Goal: Task Accomplishment & Management: Use online tool/utility

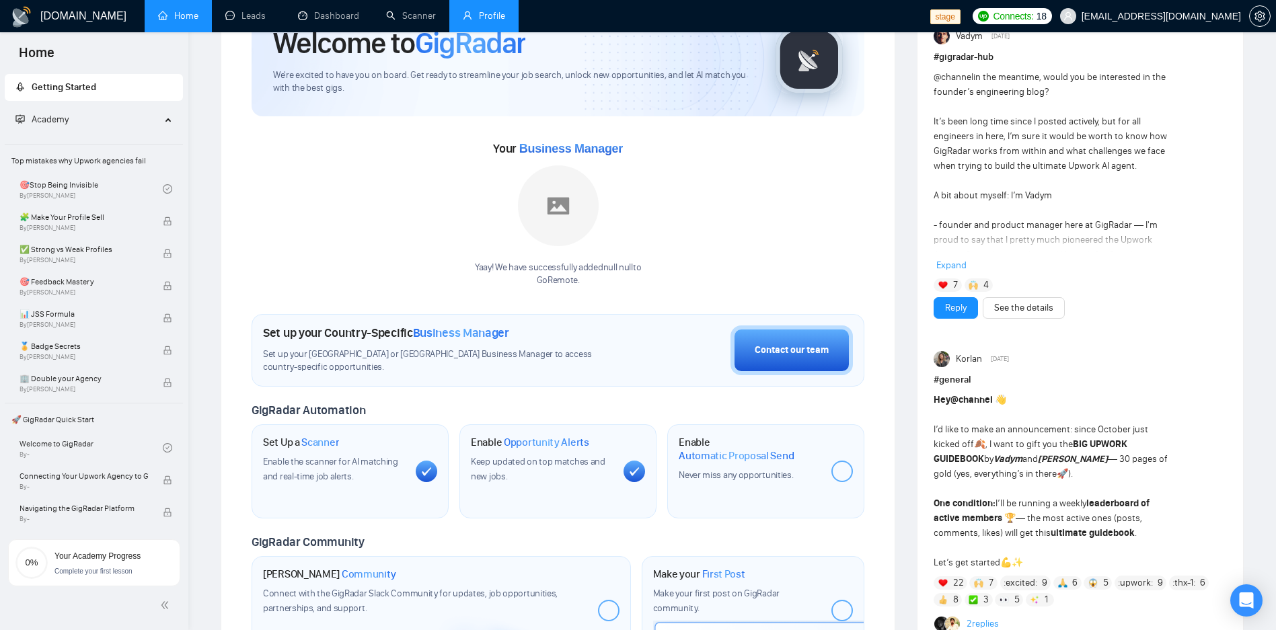
scroll to position [81, 0]
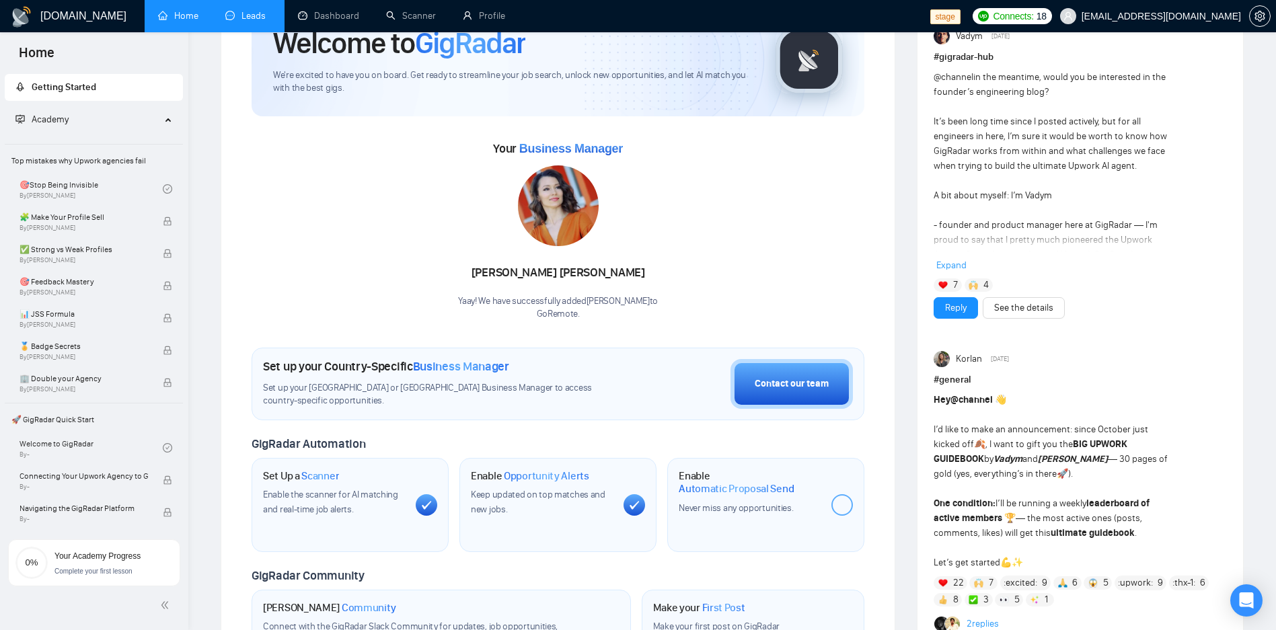
click at [256, 18] on link "Leads" at bounding box center [248, 15] width 46 height 11
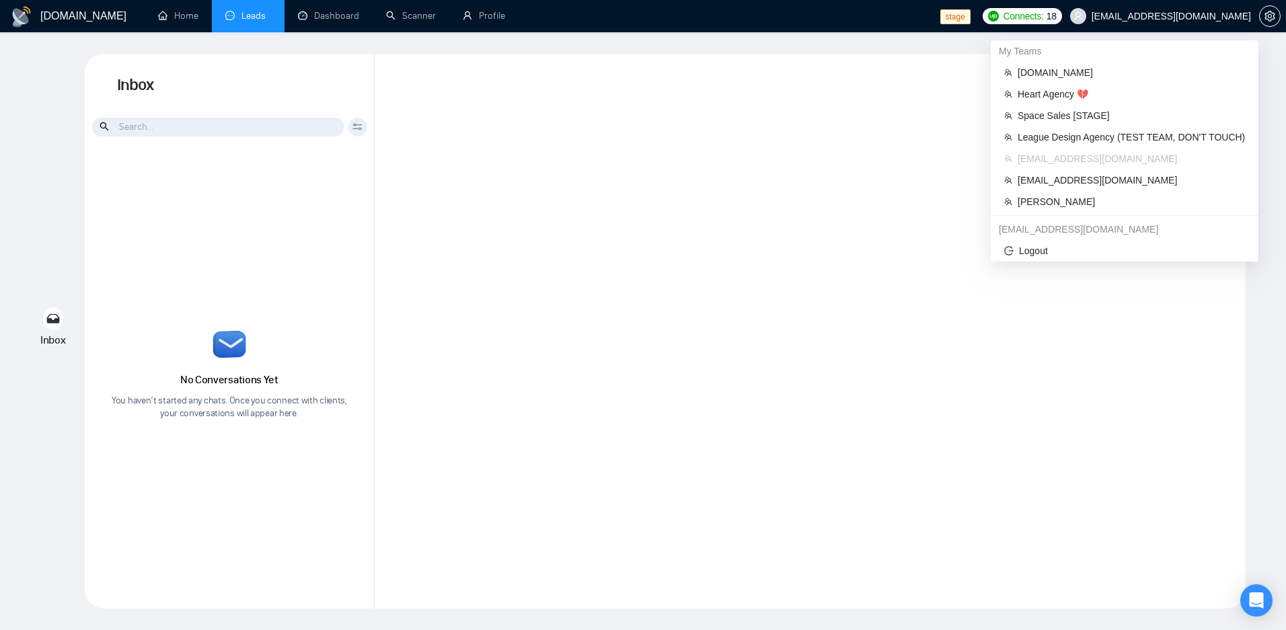
click at [737, 297] on div at bounding box center [810, 331] width 871 height 555
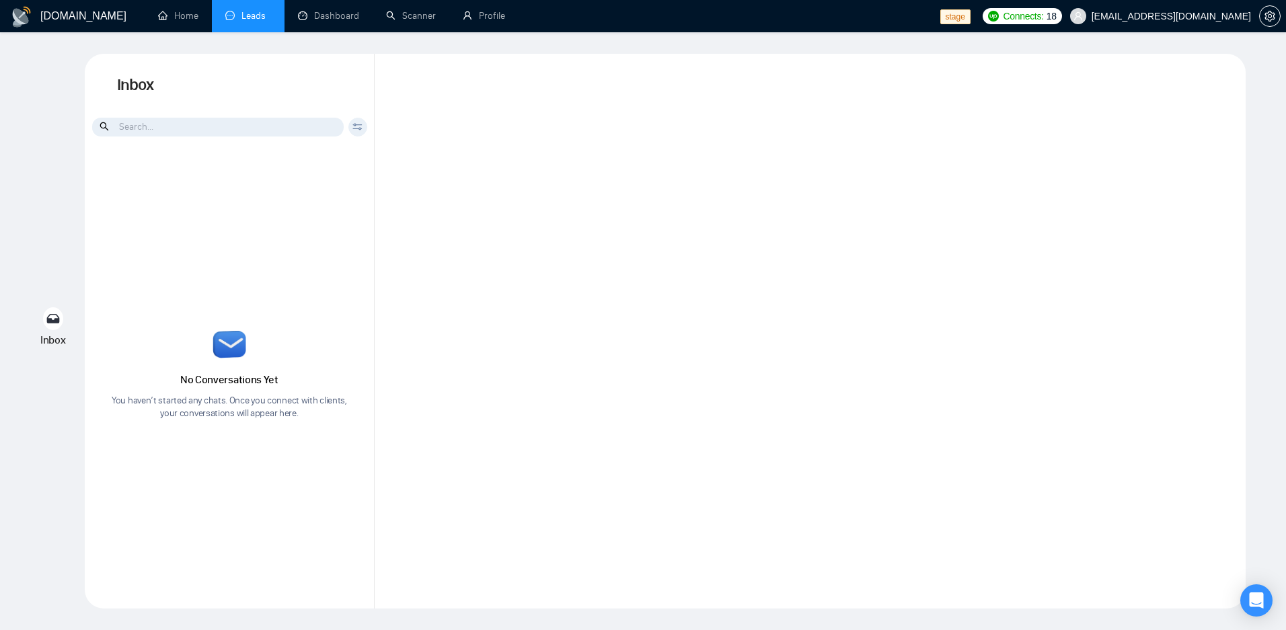
click at [175, 36] on div "GigRadar.io Home Leads Dashboard Scanner Profile stage Connects: 18 sardor@gigr…" at bounding box center [643, 315] width 1286 height 630
click at [194, 22] on link "Home" at bounding box center [178, 15] width 40 height 11
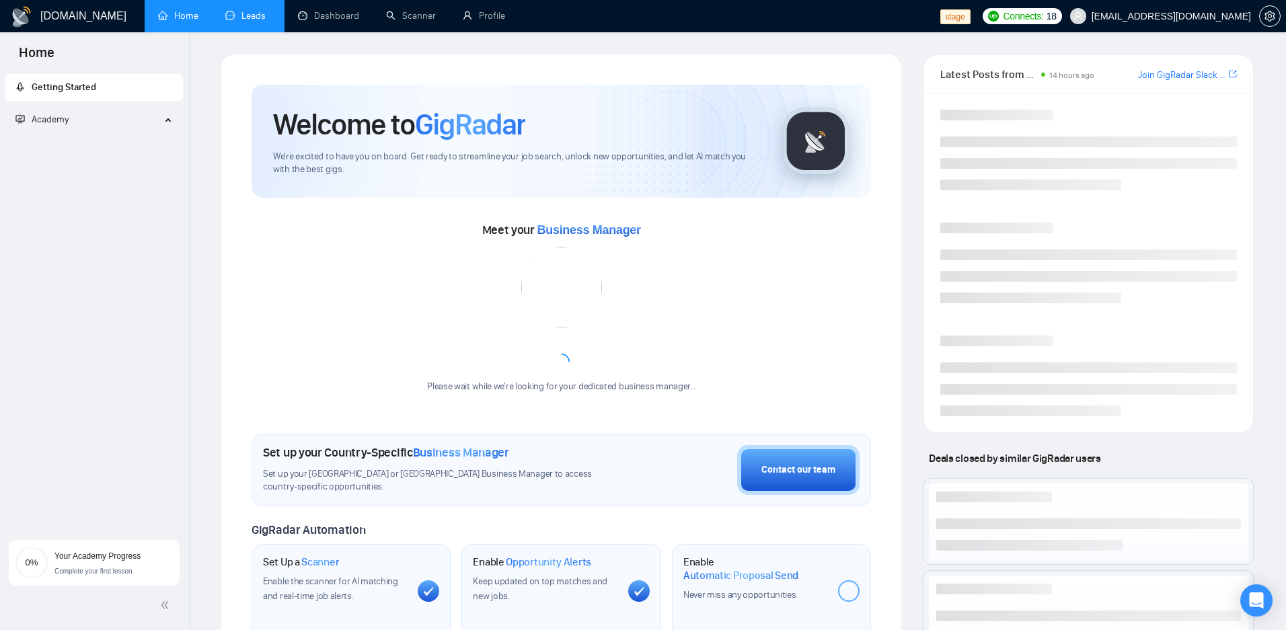
click at [264, 18] on link "Leads" at bounding box center [248, 15] width 46 height 11
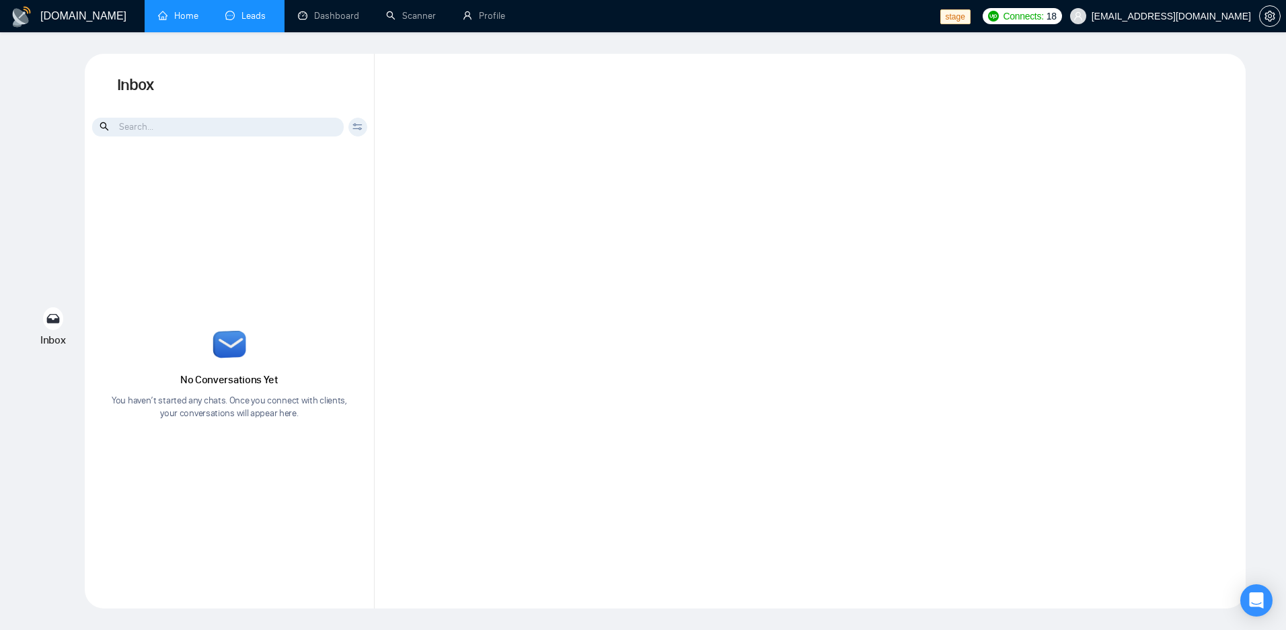
click at [675, 357] on div at bounding box center [810, 331] width 871 height 555
drag, startPoint x: 653, startPoint y: 306, endPoint x: 696, endPoint y: 312, distance: 42.8
click at [698, 312] on div at bounding box center [810, 331] width 871 height 555
click at [660, 353] on div at bounding box center [810, 331] width 871 height 555
click at [404, 10] on link "Scanner" at bounding box center [411, 15] width 50 height 11
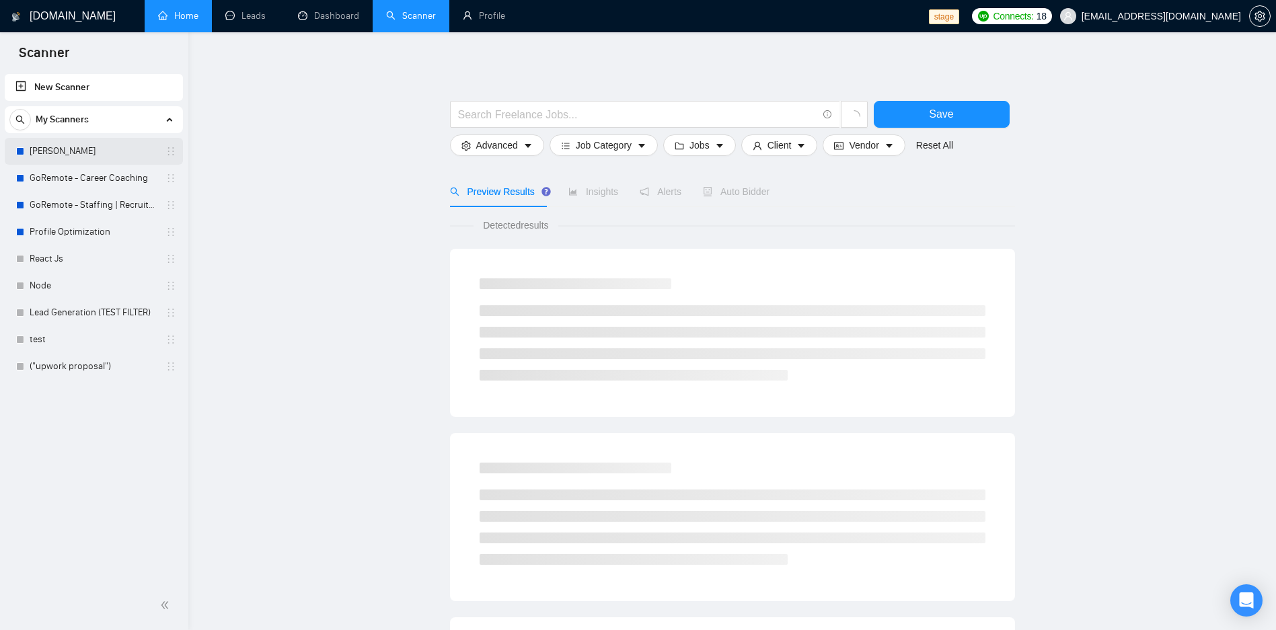
click at [56, 163] on link "Allanazar" at bounding box center [94, 151] width 128 height 27
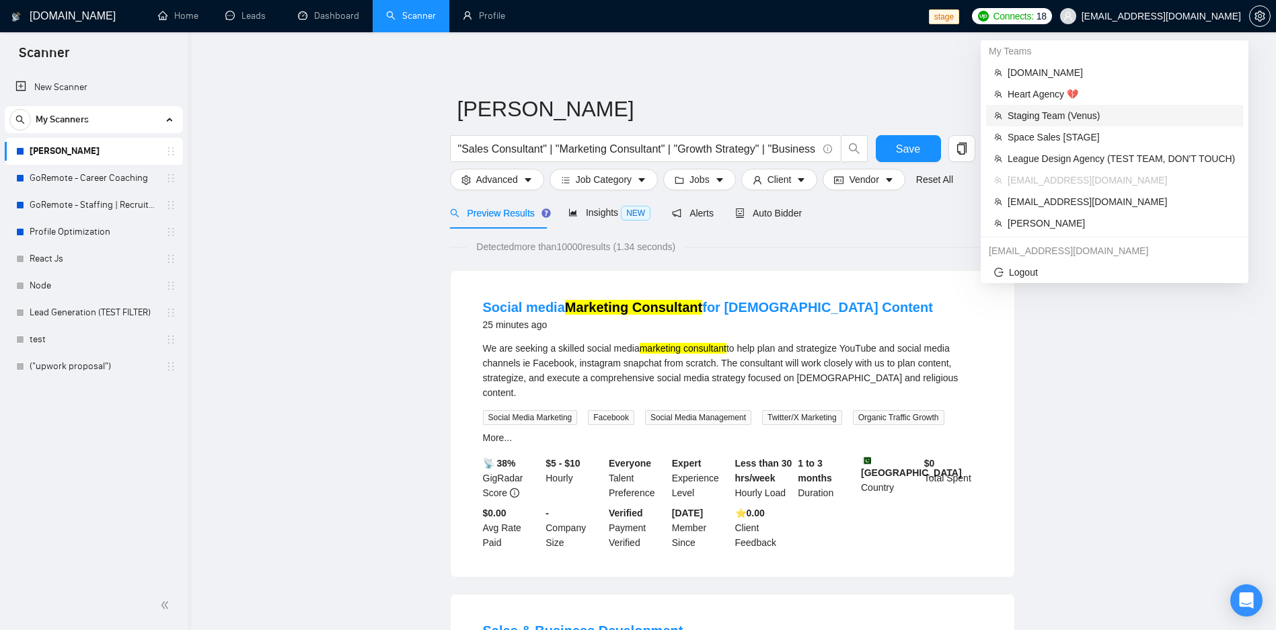
click at [1106, 119] on span "Staging Team (Venus)" at bounding box center [1121, 115] width 227 height 15
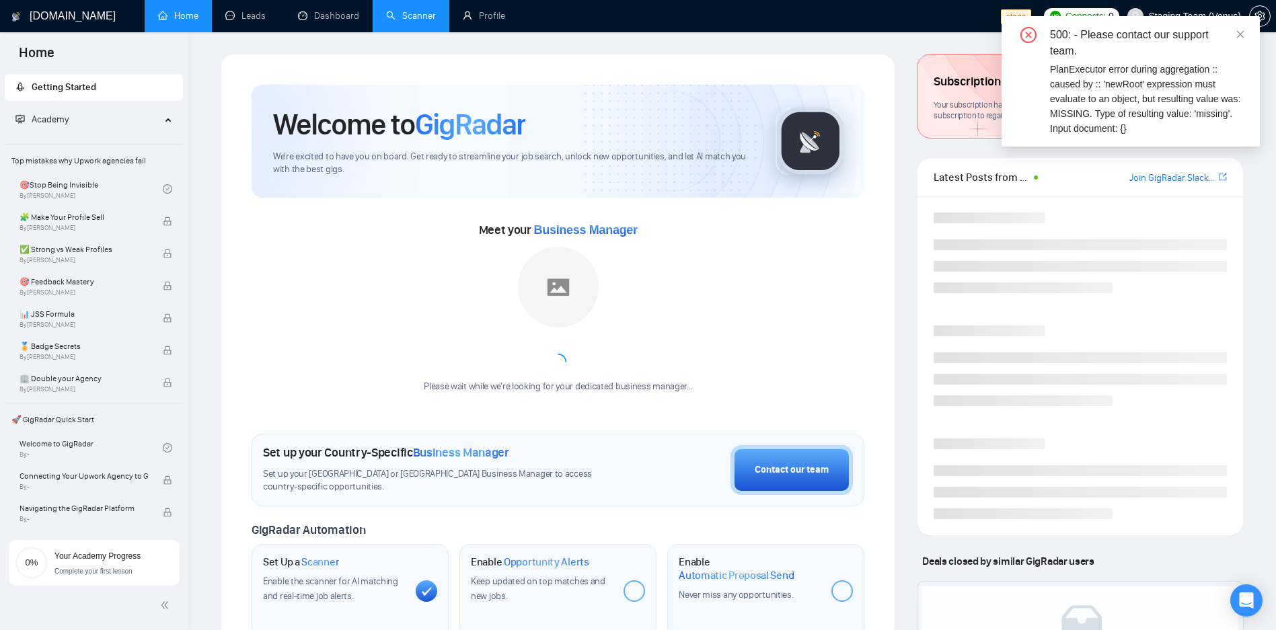
click at [412, 10] on link "Scanner" at bounding box center [411, 15] width 50 height 11
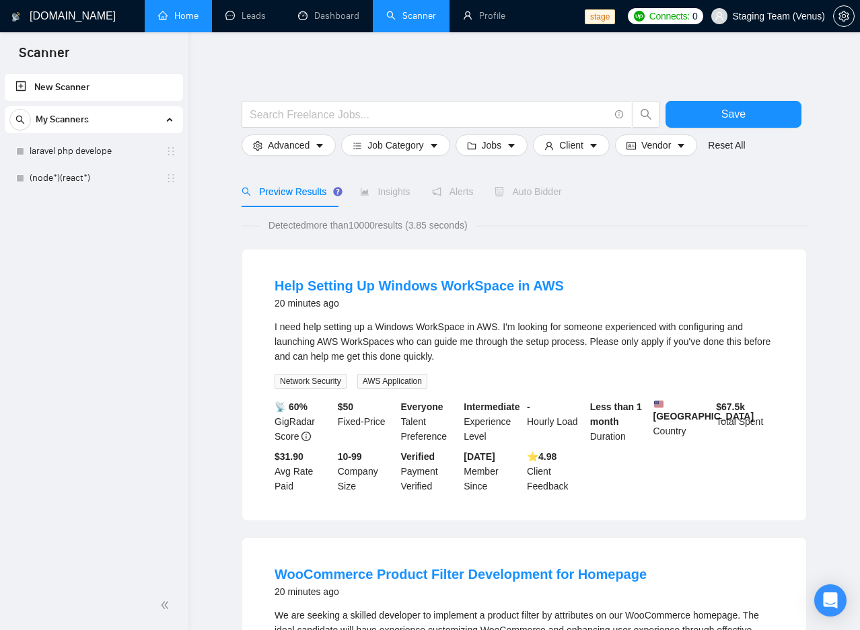
click at [167, 22] on link "Home" at bounding box center [178, 15] width 40 height 11
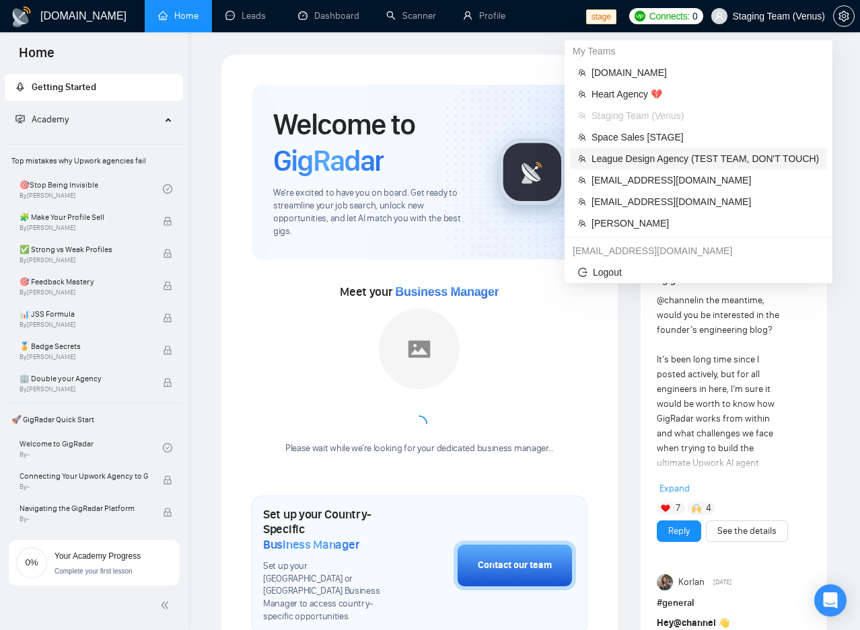
click at [681, 149] on li "League Design Agency (TEST TEAM, DON'T TOUCH)" at bounding box center [698, 159] width 257 height 22
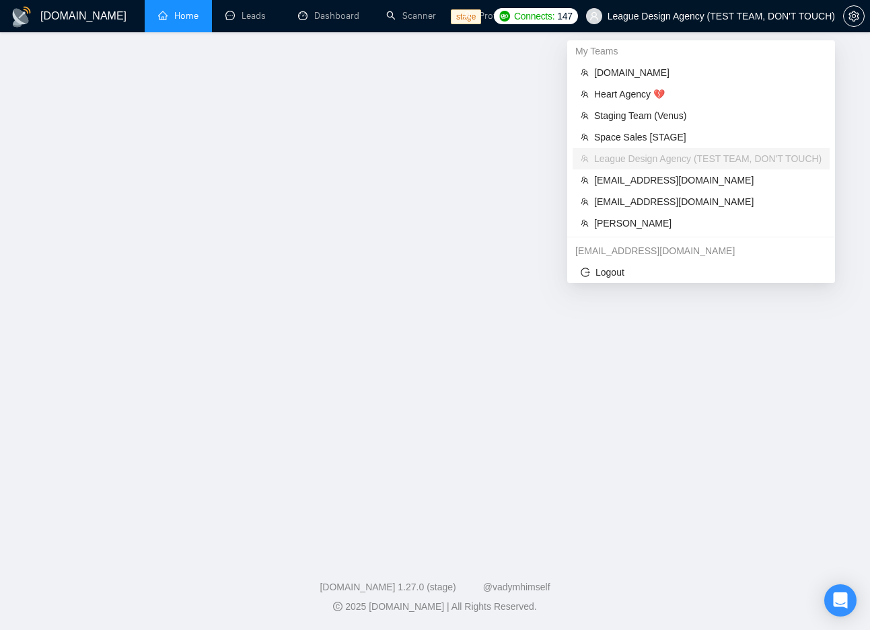
click at [771, 16] on span "League Design Agency (TEST TEAM, DON'T TOUCH)" at bounding box center [720, 16] width 227 height 0
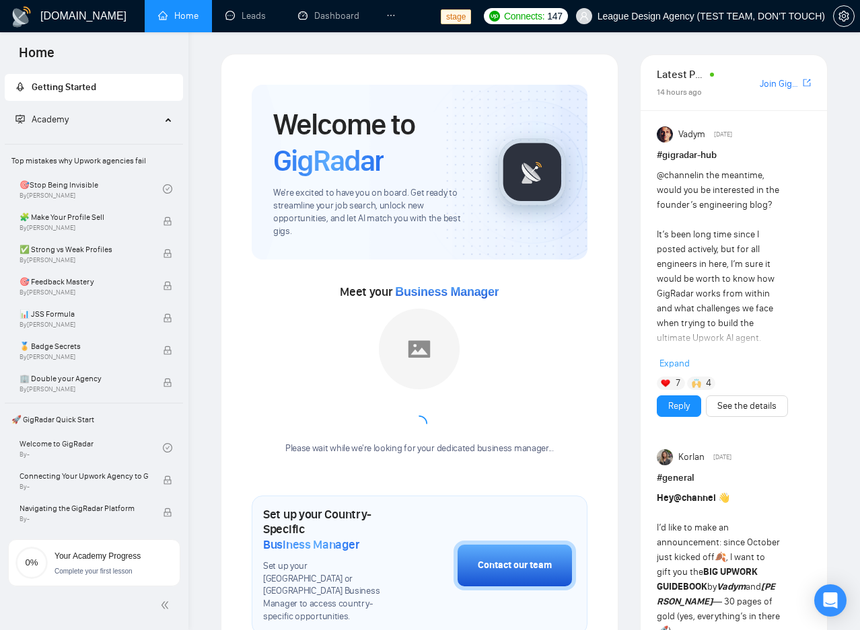
click at [774, 24] on span "League Design Agency (TEST TEAM, DON'T TOUCH)" at bounding box center [700, 16] width 265 height 43
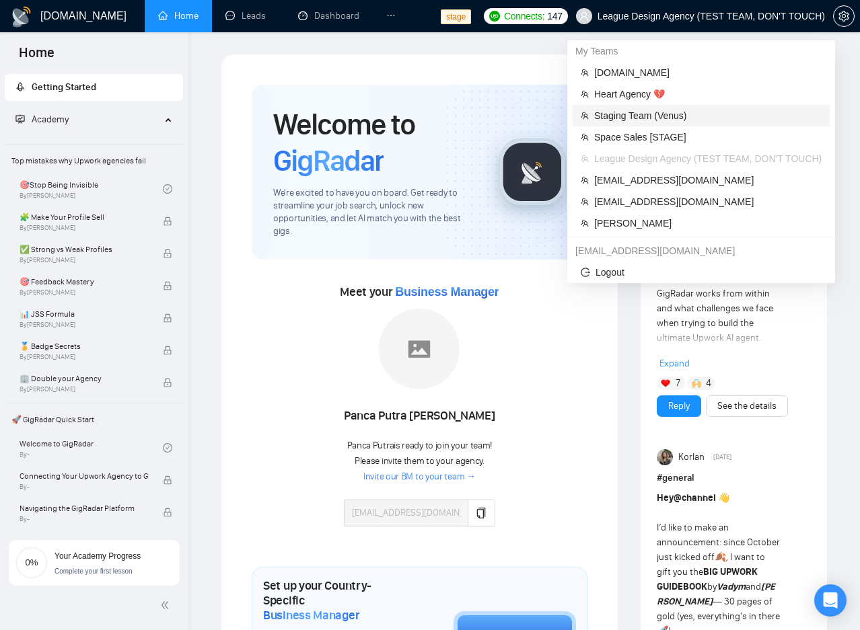
click at [694, 120] on span "Staging Team (Venus)" at bounding box center [707, 115] width 227 height 15
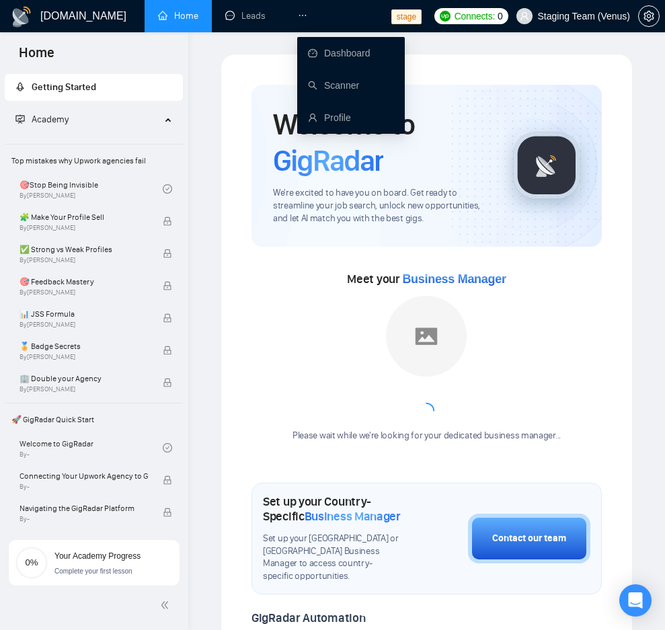
click at [298, 11] on icon "ellipsis" at bounding box center [302, 15] width 9 height 9
click at [330, 91] on link "Scanner" at bounding box center [333, 85] width 51 height 11
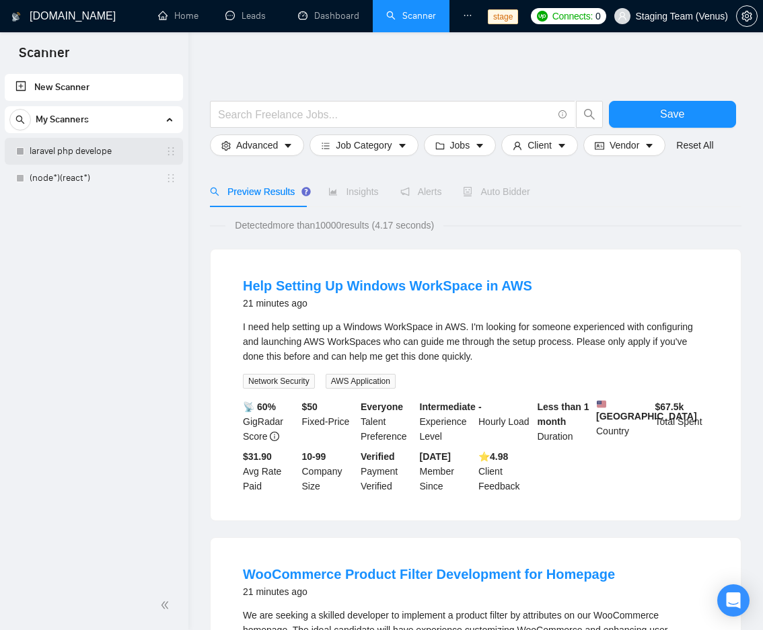
click at [91, 163] on link "laravel php develope" at bounding box center [94, 151] width 128 height 27
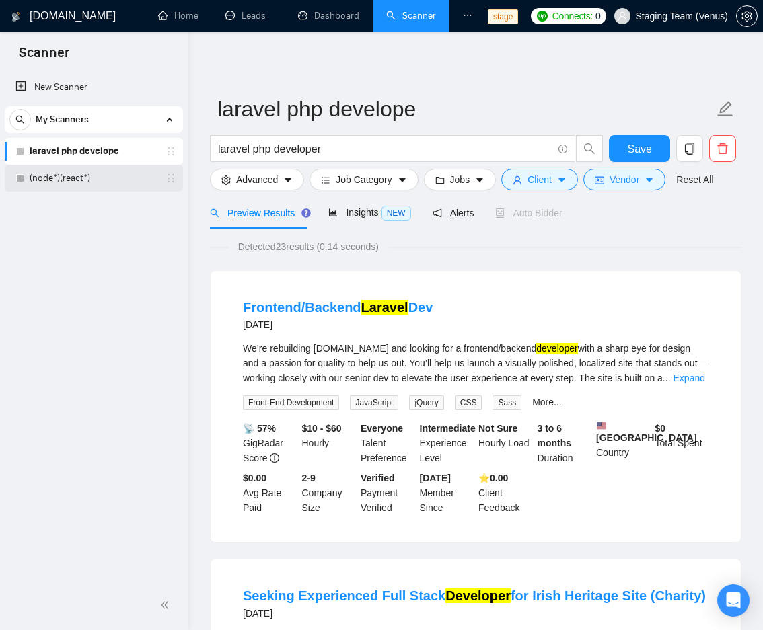
click at [73, 174] on link "(node*)(react*)" at bounding box center [94, 178] width 128 height 27
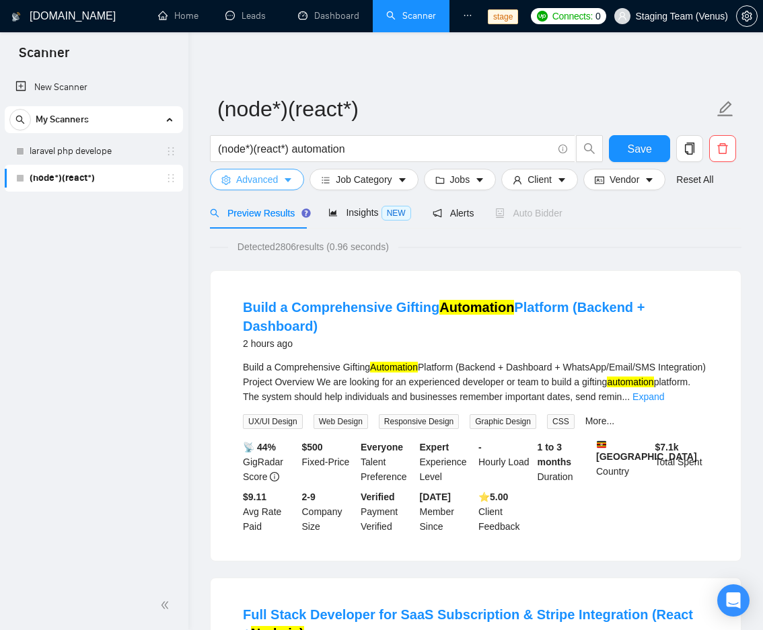
click at [274, 171] on button "Advanced" at bounding box center [257, 180] width 94 height 22
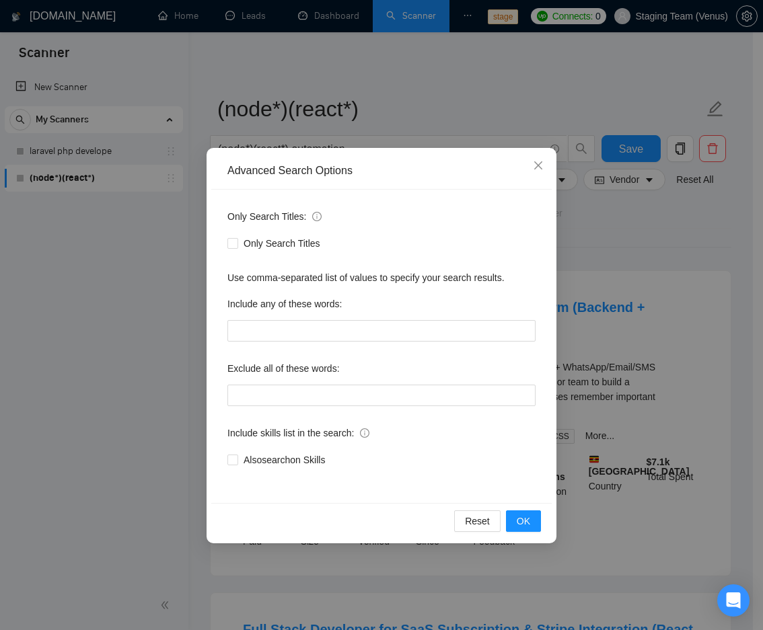
click at [660, 219] on div "Advanced Search Options Only Search Titles: Only Search Titles Use comma-separa…" at bounding box center [381, 315] width 763 height 630
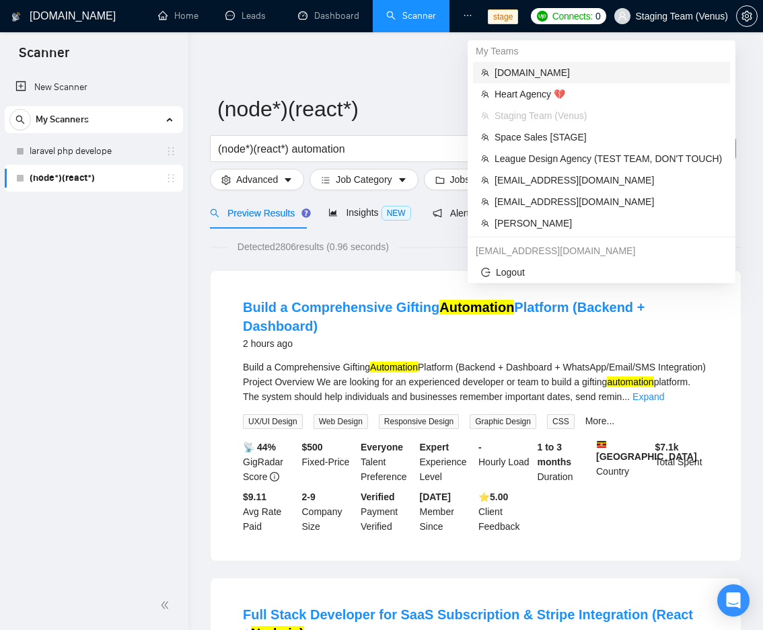
click at [619, 71] on span "rndx2.com" at bounding box center [607, 72] width 227 height 15
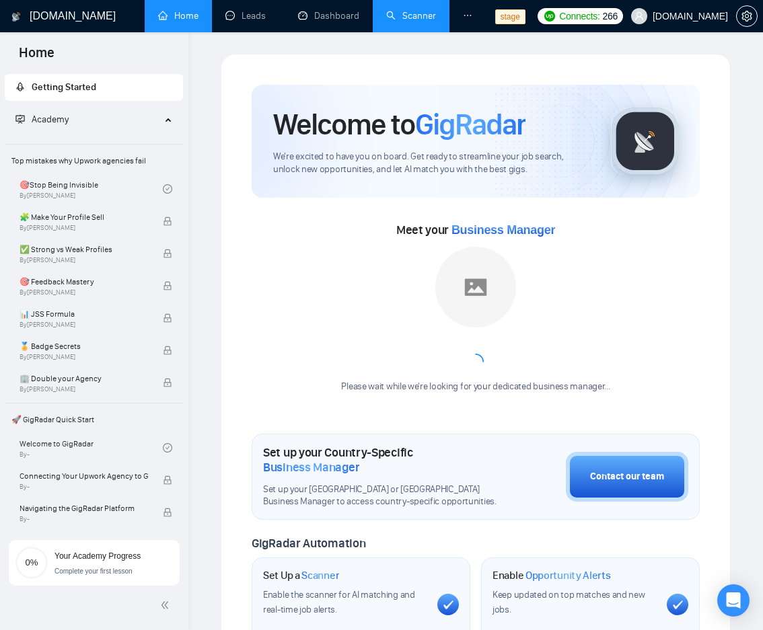
click at [398, 17] on link "Scanner" at bounding box center [411, 15] width 50 height 11
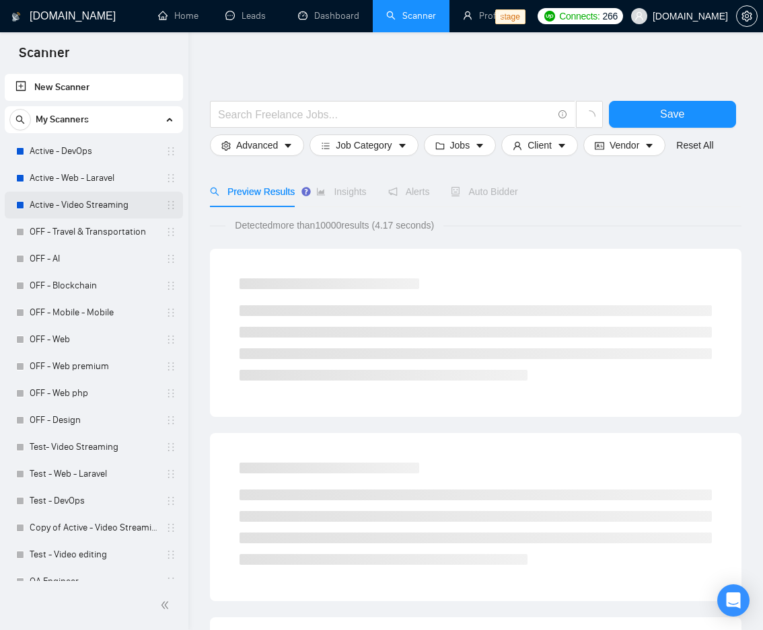
click at [87, 192] on link "Active - Video Streaming" at bounding box center [94, 205] width 128 height 27
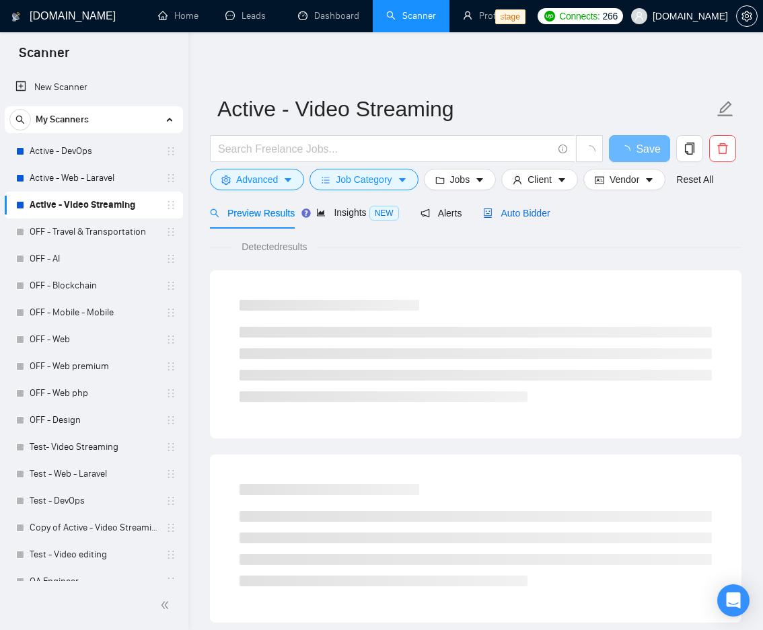
click at [533, 218] on span "Auto Bidder" at bounding box center [516, 213] width 67 height 11
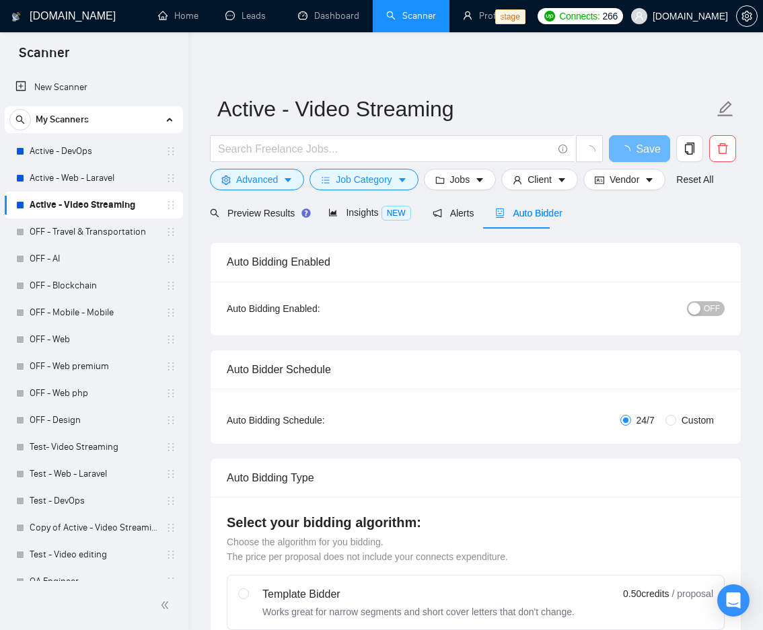
checkbox input "true"
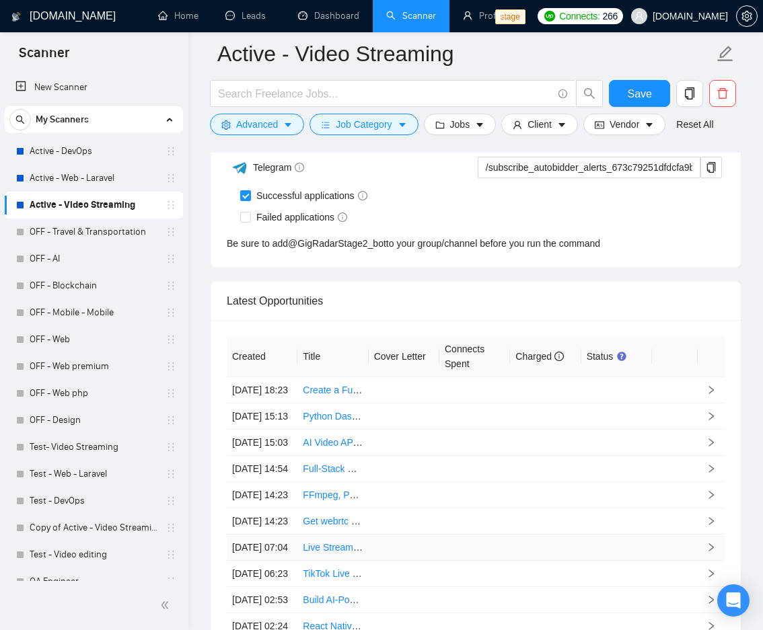
scroll to position [3710, 0]
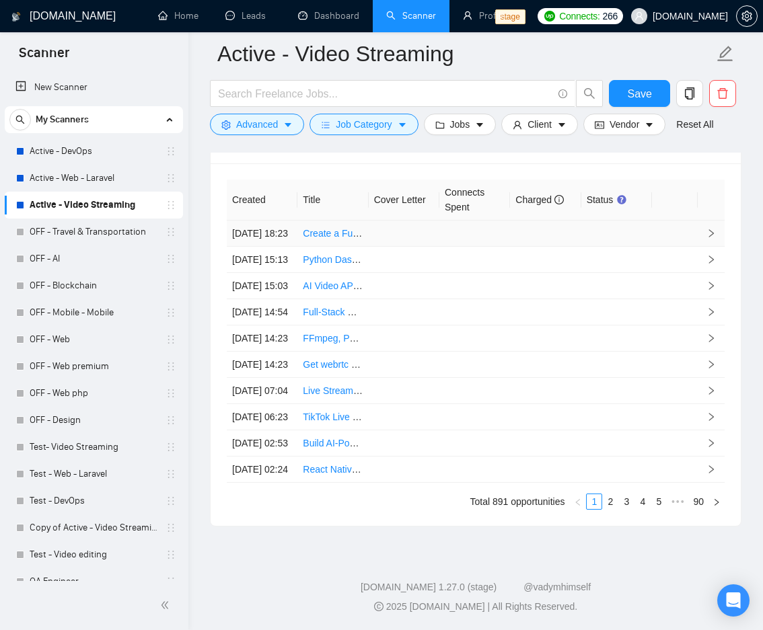
click at [677, 221] on td at bounding box center [675, 234] width 46 height 26
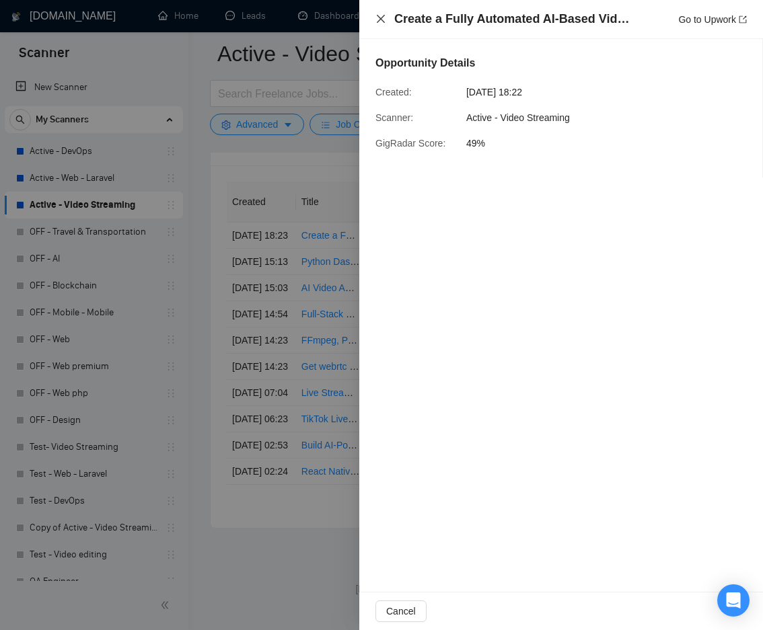
click at [381, 16] on icon "close" at bounding box center [380, 18] width 11 height 11
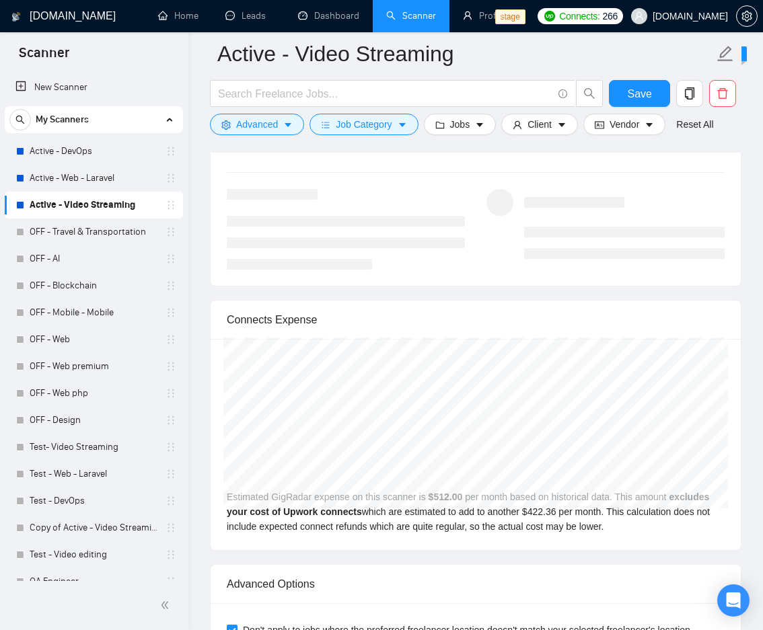
scroll to position [2664, 0]
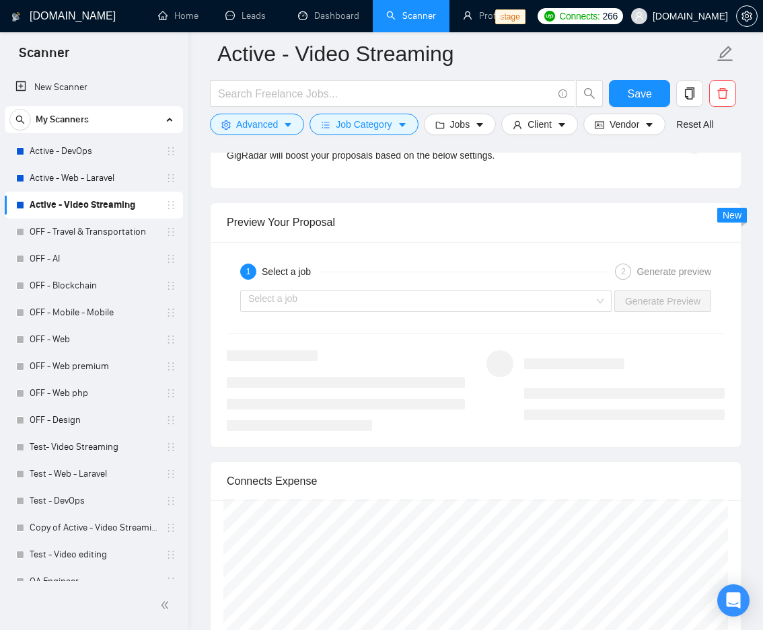
click at [420, 282] on div "1 Select a job 2 Generate preview" at bounding box center [476, 271] width 498 height 27
click at [408, 285] on div "Select a job Generate Preview" at bounding box center [475, 301] width 500 height 32
click at [383, 301] on input "search" at bounding box center [421, 301] width 346 height 20
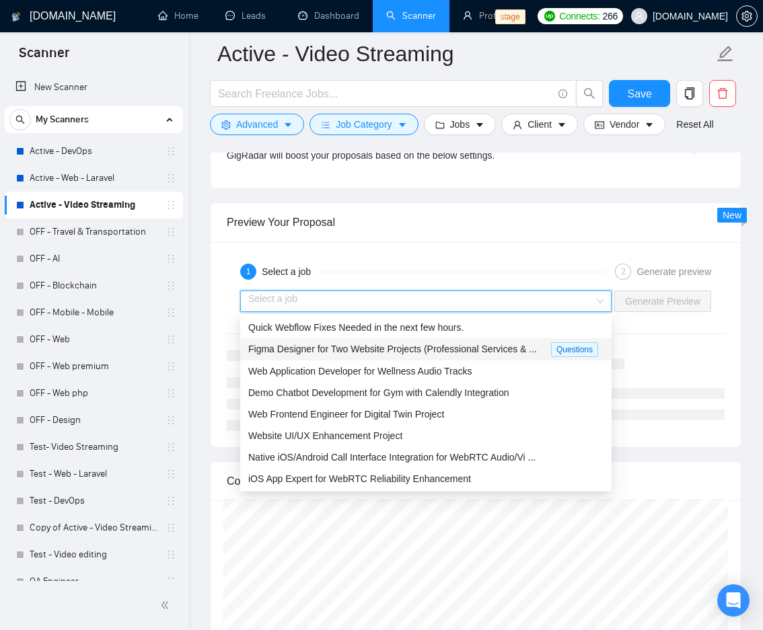
click at [362, 342] on div "Figma Designer for Two Website Projects (Professional Services & ..." at bounding box center [399, 349] width 303 height 15
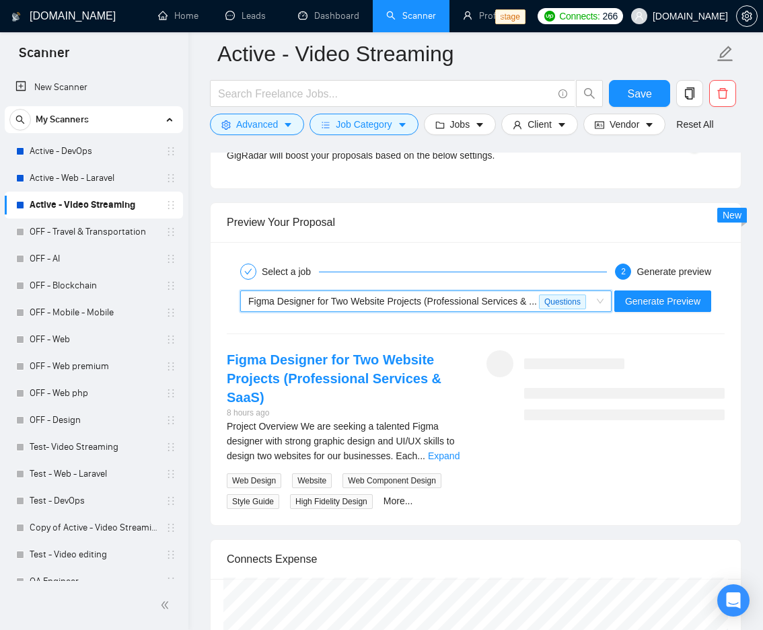
click at [465, 236] on div "Preview Your Proposal" at bounding box center [476, 222] width 498 height 38
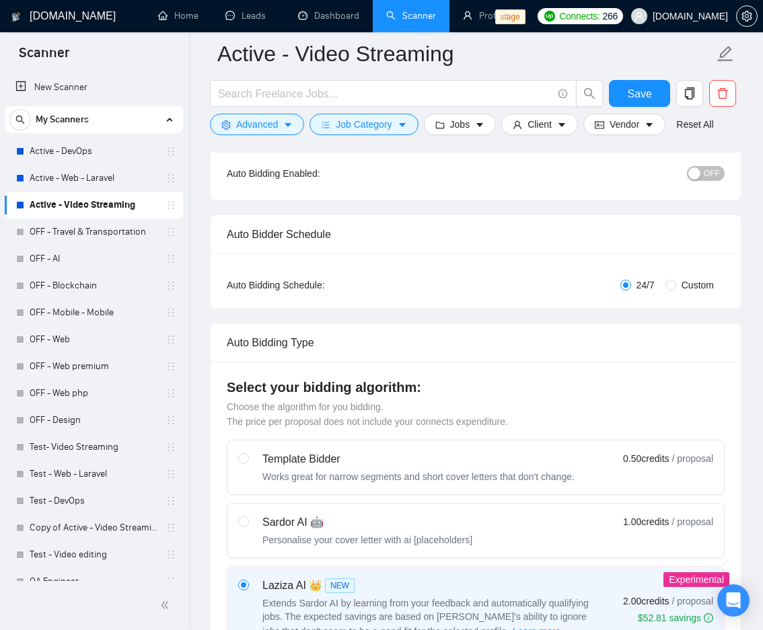
scroll to position [242, 0]
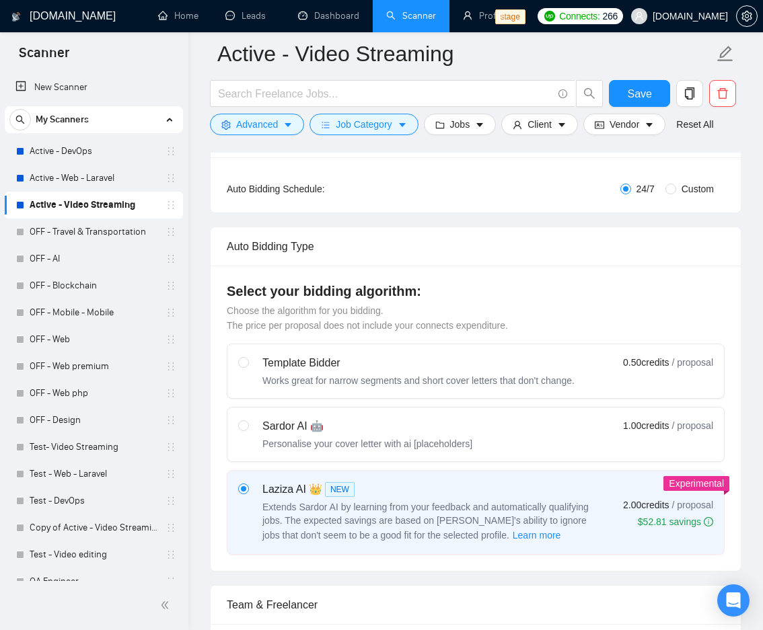
drag, startPoint x: 354, startPoint y: 416, endPoint x: 426, endPoint y: 372, distance: 84.6
click at [354, 416] on label "Sardor AI 🤖 Personalise your cover letter with ai [placeholders] 1.00 credits /…" at bounding box center [475, 435] width 496 height 54
click at [248, 420] on input "radio" at bounding box center [242, 424] width 9 height 9
radio input "true"
radio input "false"
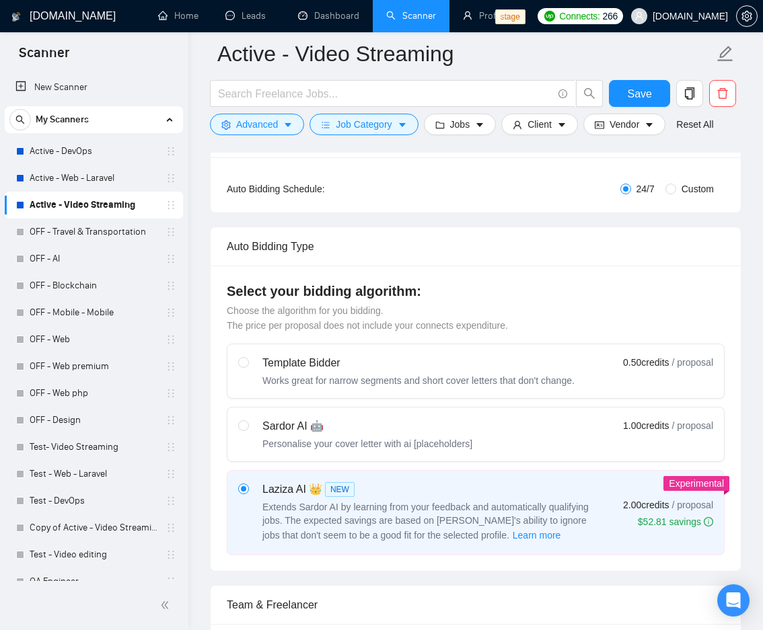
click at [424, 371] on div "Template Bidder" at bounding box center [418, 363] width 312 height 16
click at [248, 367] on input "radio" at bounding box center [242, 361] width 9 height 9
radio input "true"
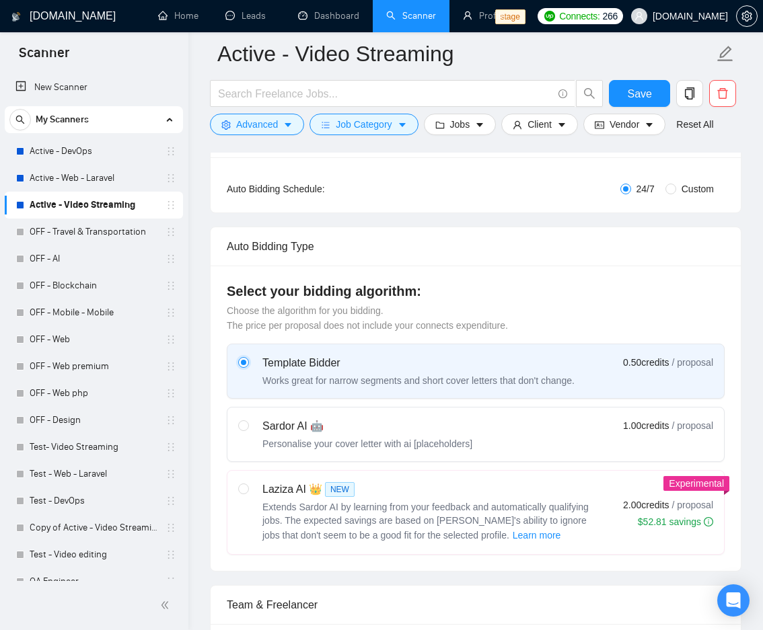
radio input "false"
click at [419, 430] on div "Sardor AI 🤖" at bounding box center [367, 426] width 210 height 16
click at [248, 430] on input "radio" at bounding box center [242, 424] width 9 height 9
radio input "true"
radio input "false"
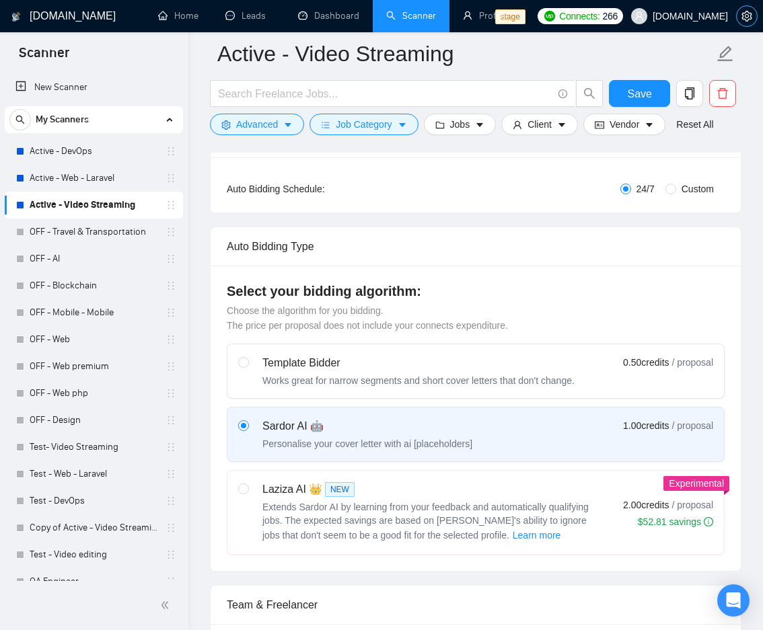
click at [747, 26] on button "button" at bounding box center [747, 16] width 22 height 22
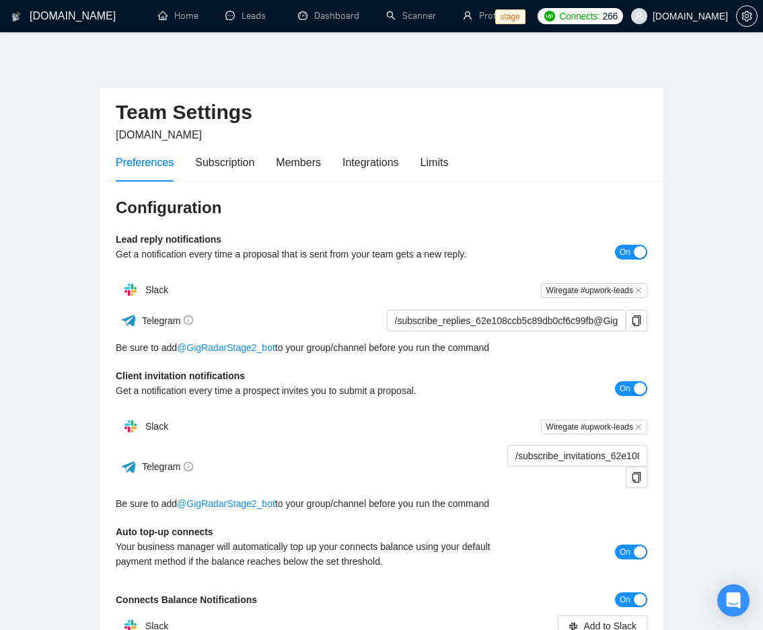
click at [255, 170] on div "Preferences Subscription Members Integrations Limits" at bounding box center [282, 162] width 332 height 38
click at [241, 167] on div "Subscription" at bounding box center [224, 162] width 59 height 17
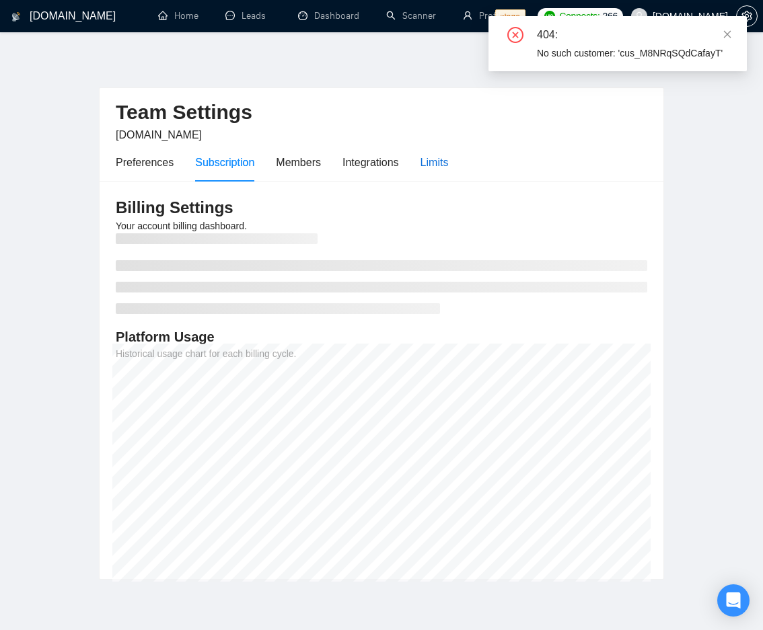
click at [439, 165] on div "Limits" at bounding box center [434, 162] width 28 height 17
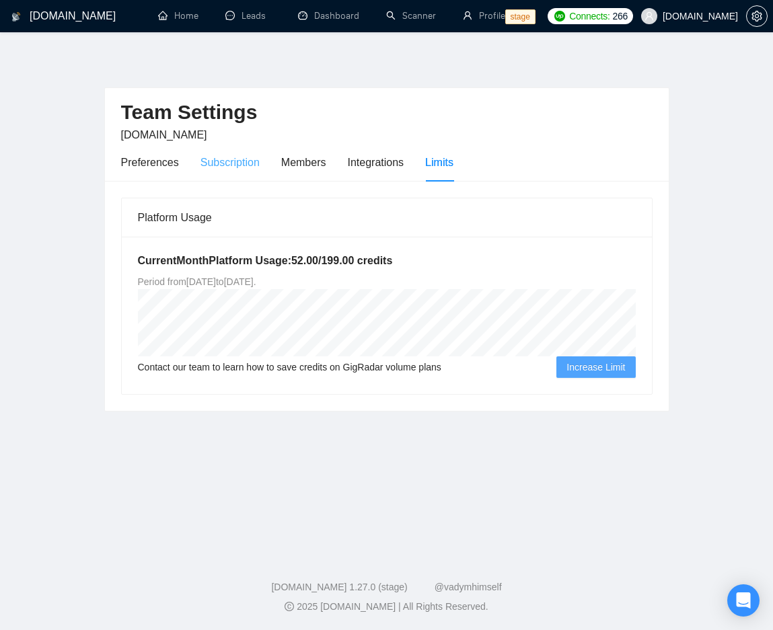
drag, startPoint x: 218, startPoint y: 178, endPoint x: 254, endPoint y: 177, distance: 35.7
click at [219, 179] on div "Subscription" at bounding box center [229, 162] width 59 height 38
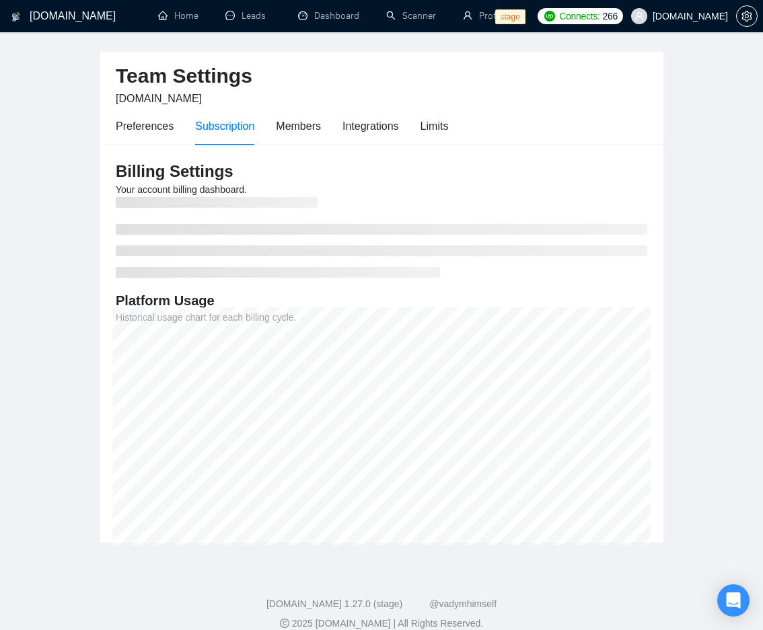
scroll to position [53, 0]
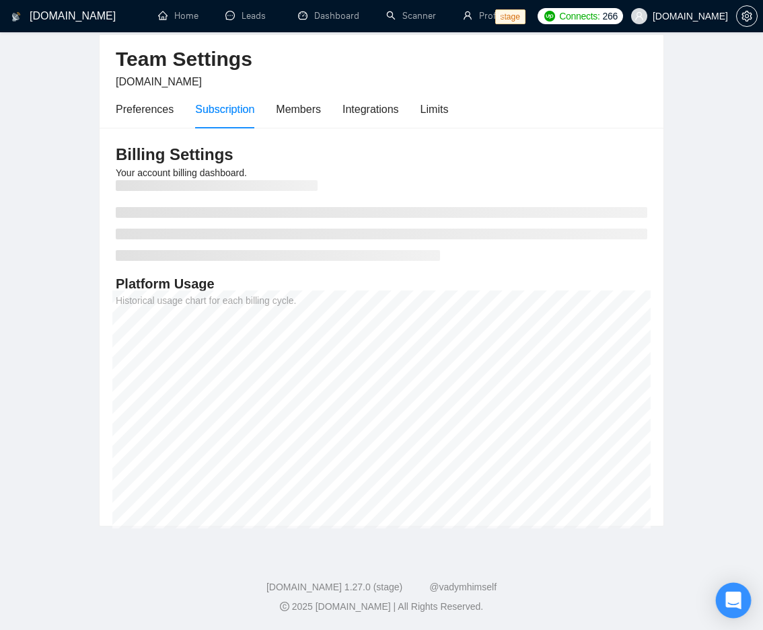
click at [738, 599] on icon "Open Intercom Messenger" at bounding box center [732, 600] width 15 height 17
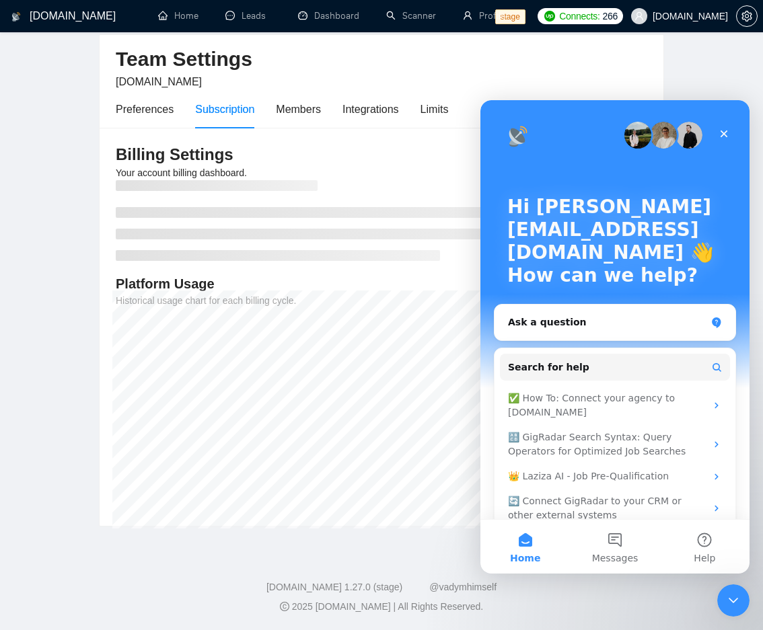
scroll to position [0, 0]
click at [631, 554] on span "Messages" at bounding box center [615, 558] width 46 height 9
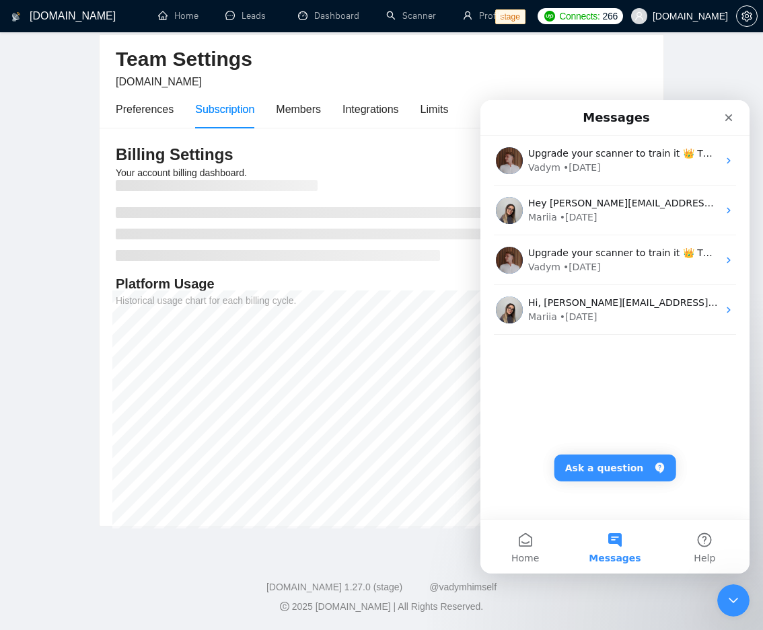
click at [233, 568] on footer "GigRadar.io 1.27.0 (stage) @vadymhimself 2025 GigRadar.io | All Rights Reserved." at bounding box center [381, 589] width 763 height 82
click at [734, 115] on div "Close" at bounding box center [728, 118] width 24 height 24
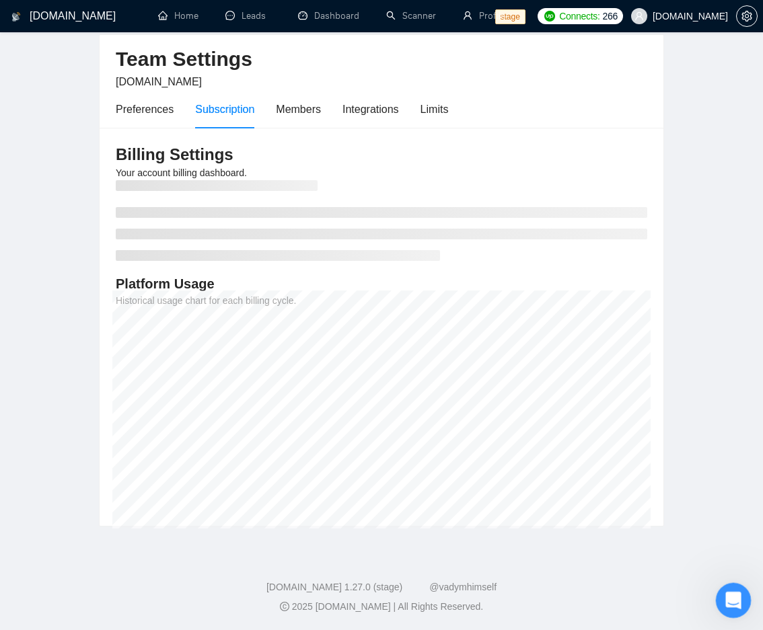
click at [730, 607] on icon "Open Intercom Messenger" at bounding box center [731, 599] width 22 height 22
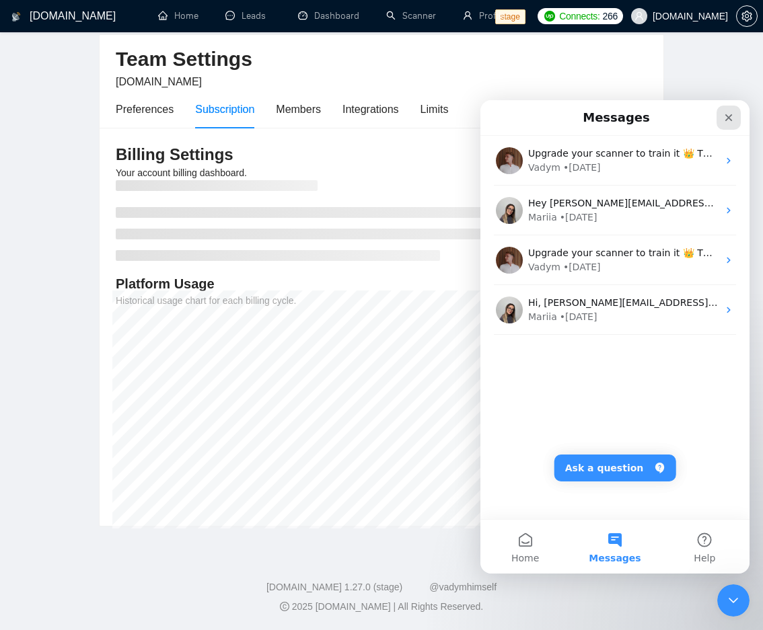
click at [739, 114] on div "Close" at bounding box center [728, 118] width 24 height 24
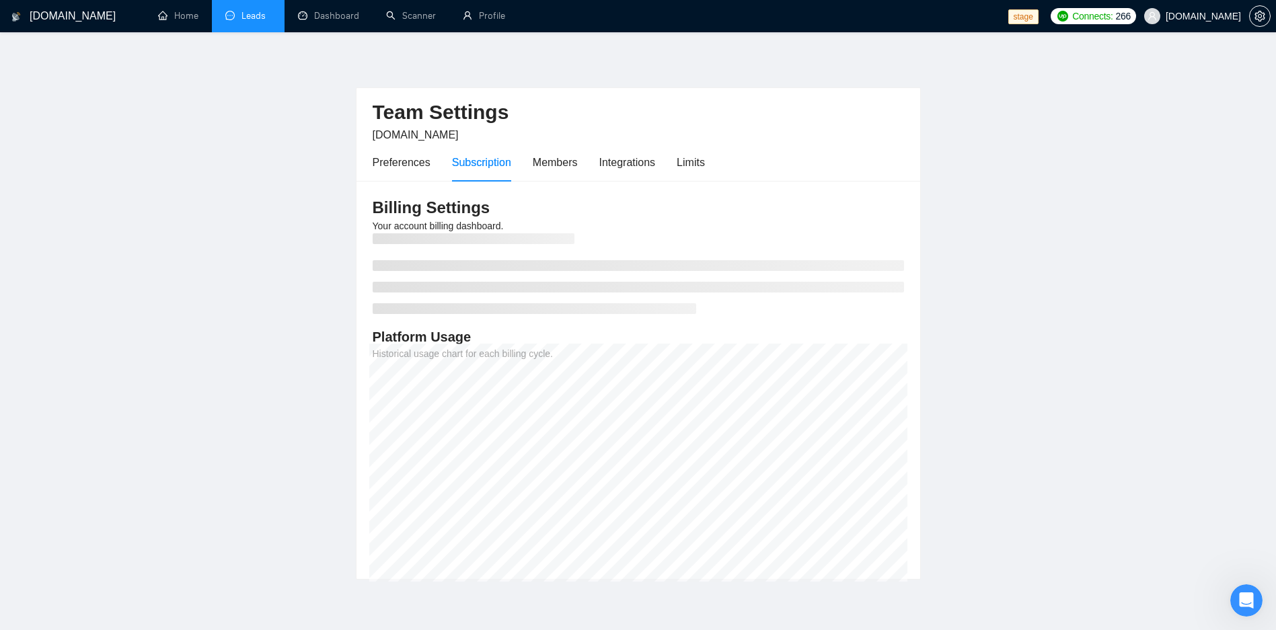
click at [246, 22] on link "Leads" at bounding box center [248, 15] width 46 height 11
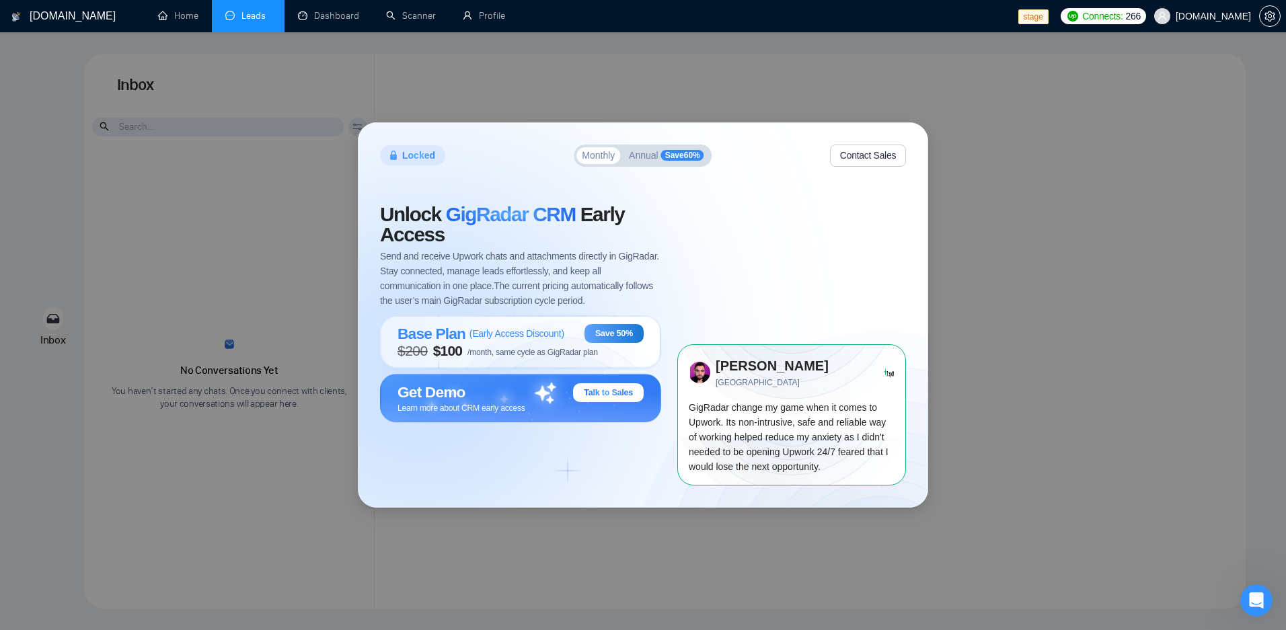
click at [859, 91] on div "Locked Monthly Annual Save 60 % Contact Sales Unlock GigRadar CRM Early Access …" at bounding box center [643, 315] width 1286 height 630
click at [394, 10] on link "Scanner" at bounding box center [411, 15] width 50 height 11
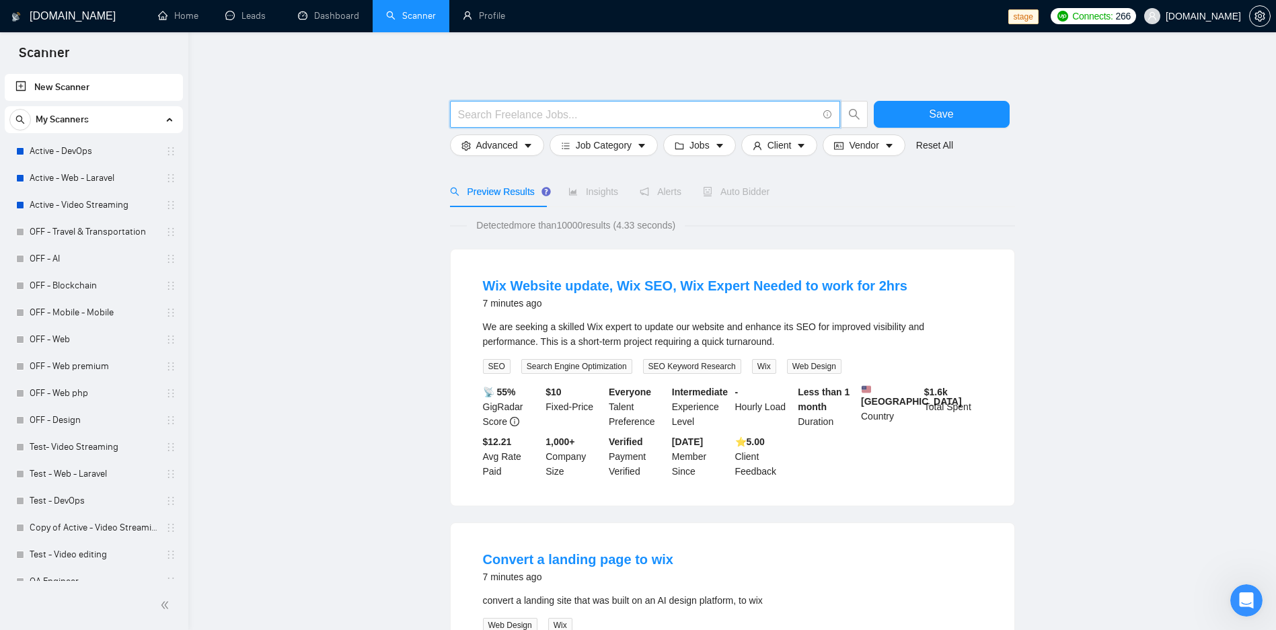
click at [601, 114] on input "text" at bounding box center [637, 114] width 359 height 17
type input ""Wix""
